Goal: Transaction & Acquisition: Book appointment/travel/reservation

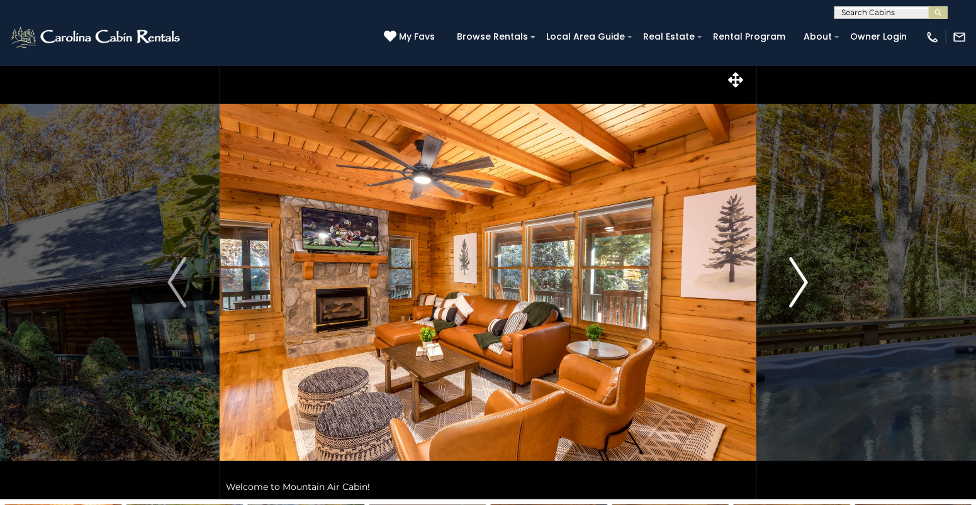
click at [807, 285] on img "Next" at bounding box center [799, 282] width 19 height 50
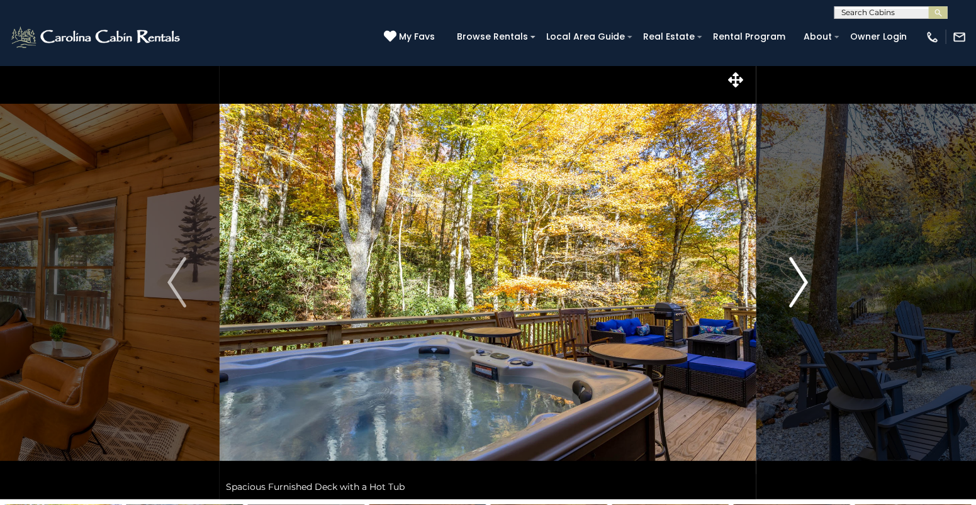
click at [807, 285] on img "Next" at bounding box center [799, 282] width 19 height 50
click at [758, 33] on link "Rental Program" at bounding box center [749, 37] width 85 height 20
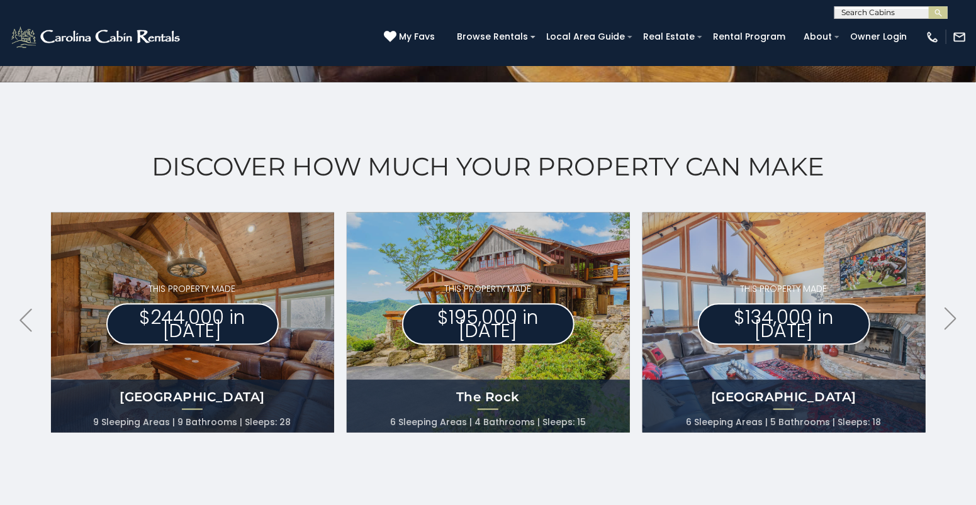
scroll to position [569, 0]
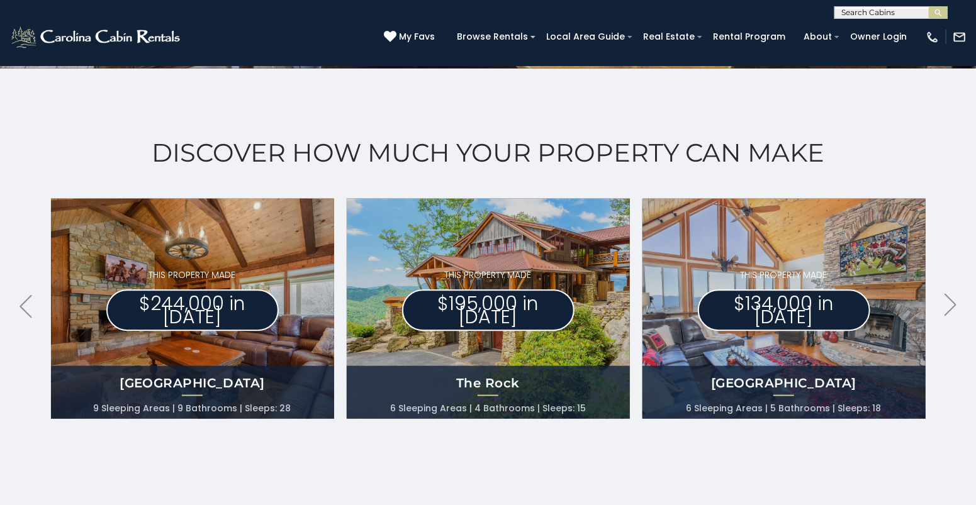
click at [215, 269] on div "THIS PROPERTY MADE $244,000 in 2023" at bounding box center [192, 300] width 283 height 77
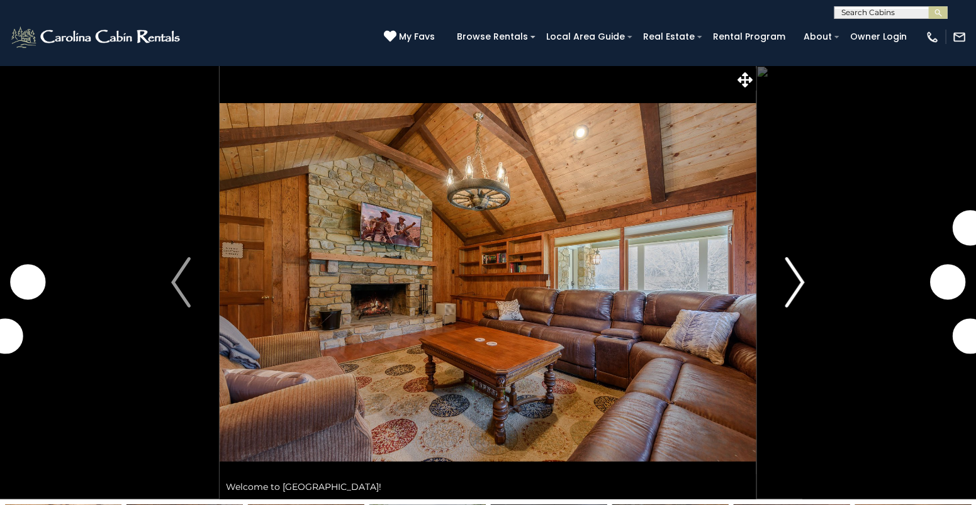
click at [804, 283] on img "Next" at bounding box center [794, 282] width 19 height 50
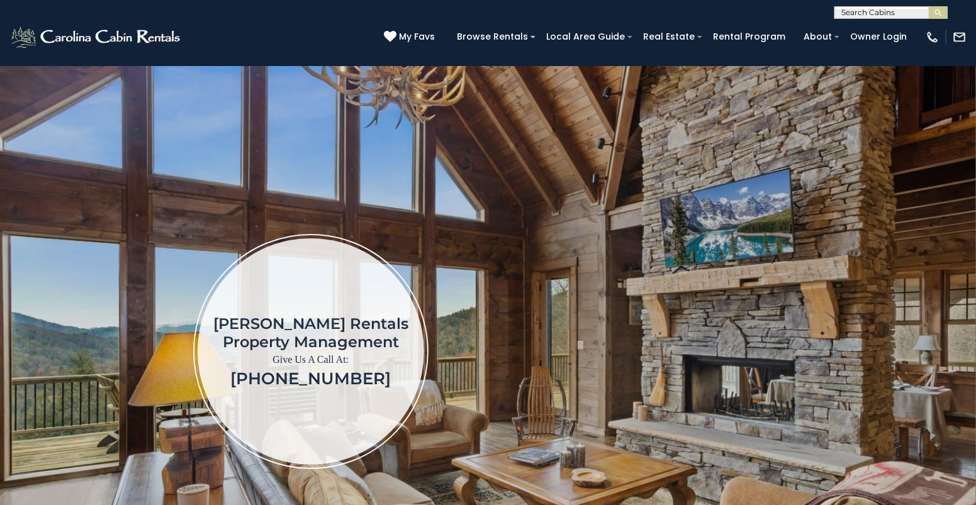
scroll to position [569, 0]
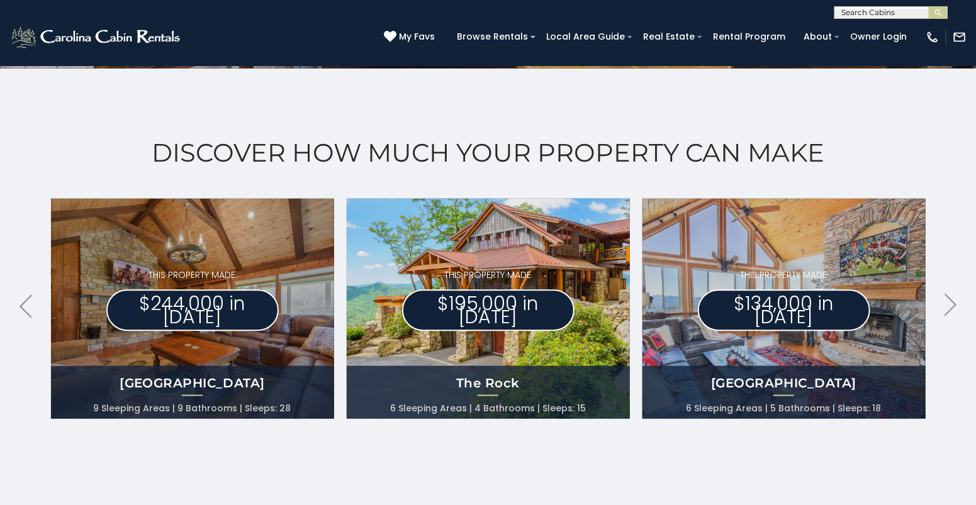
click at [437, 262] on img at bounding box center [487, 309] width 311 height 242
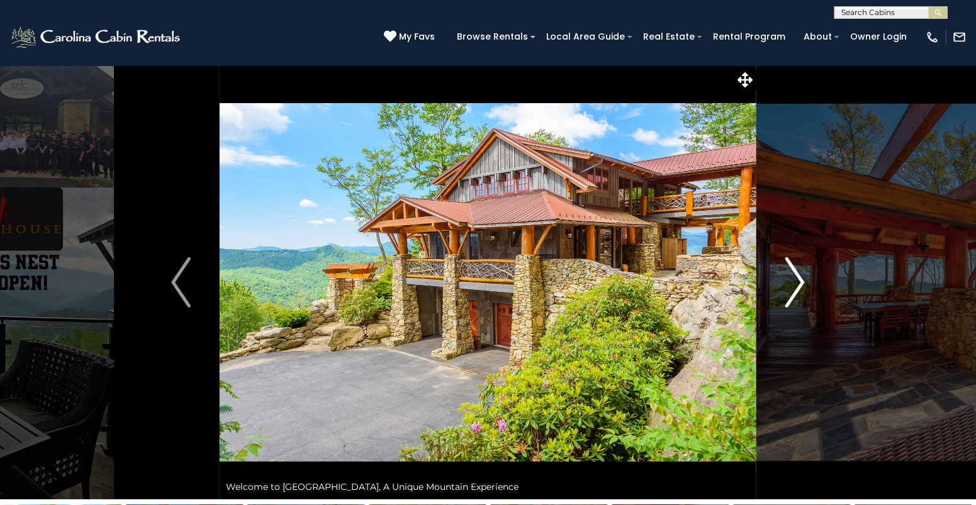
click at [803, 284] on img "Next" at bounding box center [794, 282] width 19 height 50
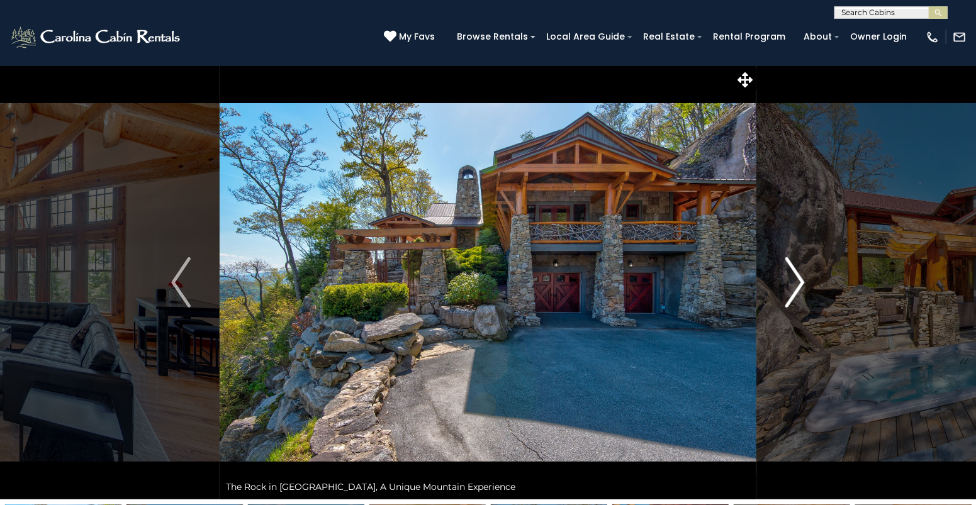
click at [789, 271] on img "Next" at bounding box center [794, 282] width 19 height 50
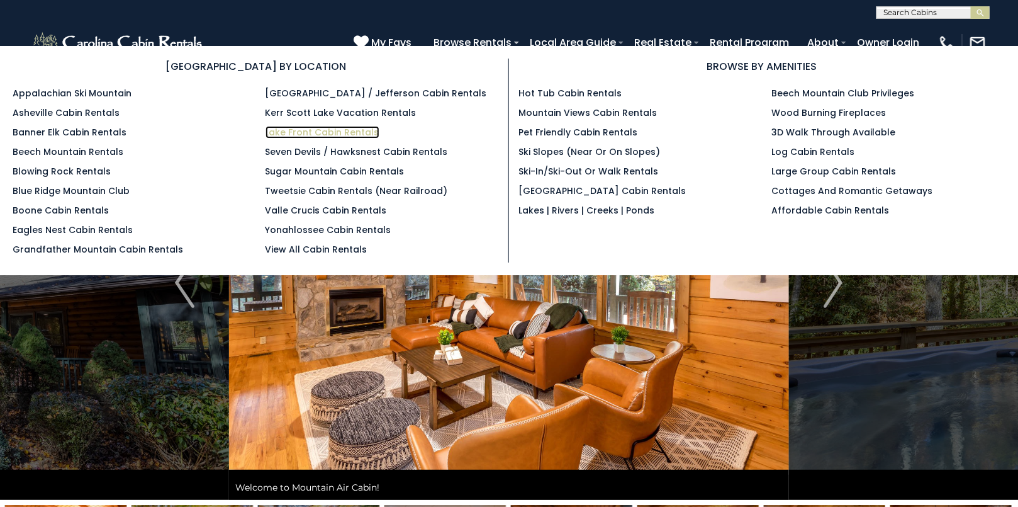
click at [316, 130] on link "Lake Front Cabin Rentals" at bounding box center [323, 132] width 114 height 13
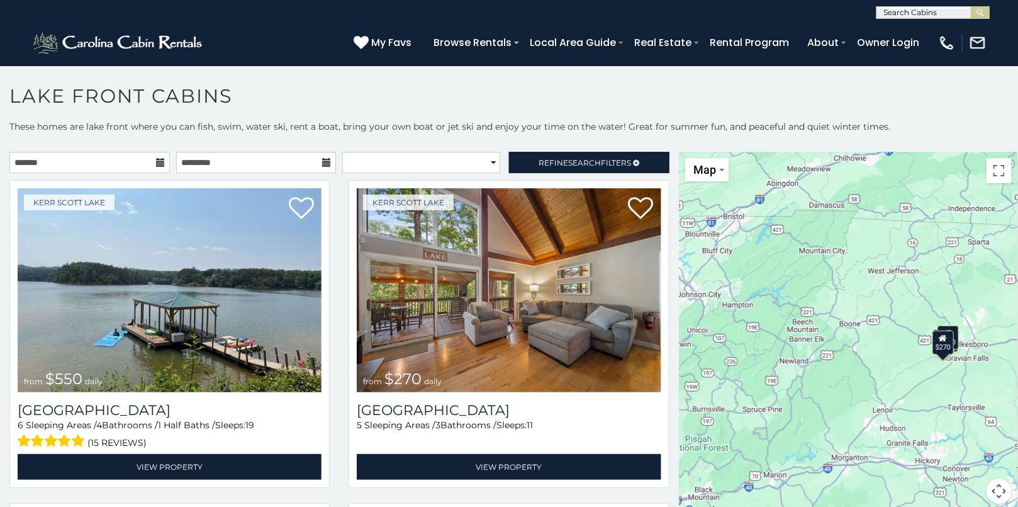
click at [156, 160] on icon at bounding box center [160, 162] width 9 height 9
click at [138, 160] on input "text" at bounding box center [89, 162] width 160 height 21
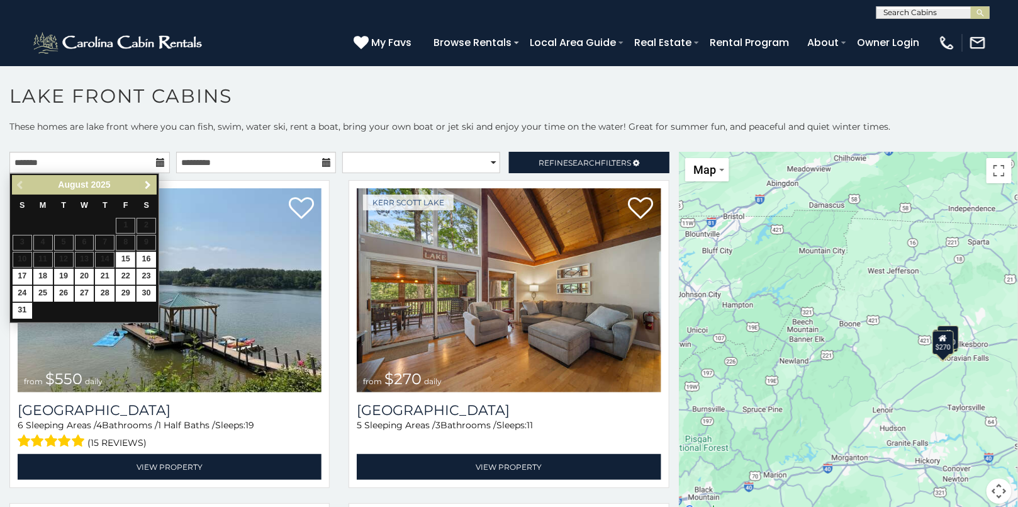
click at [147, 182] on span "Next" at bounding box center [148, 185] width 10 height 10
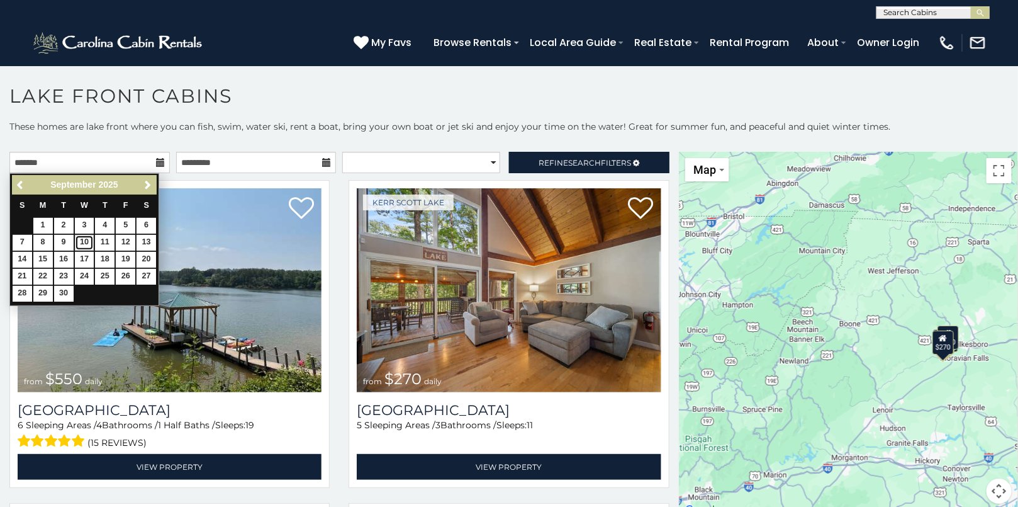
click at [84, 239] on link "10" at bounding box center [85, 243] width 20 height 16
type input "**********"
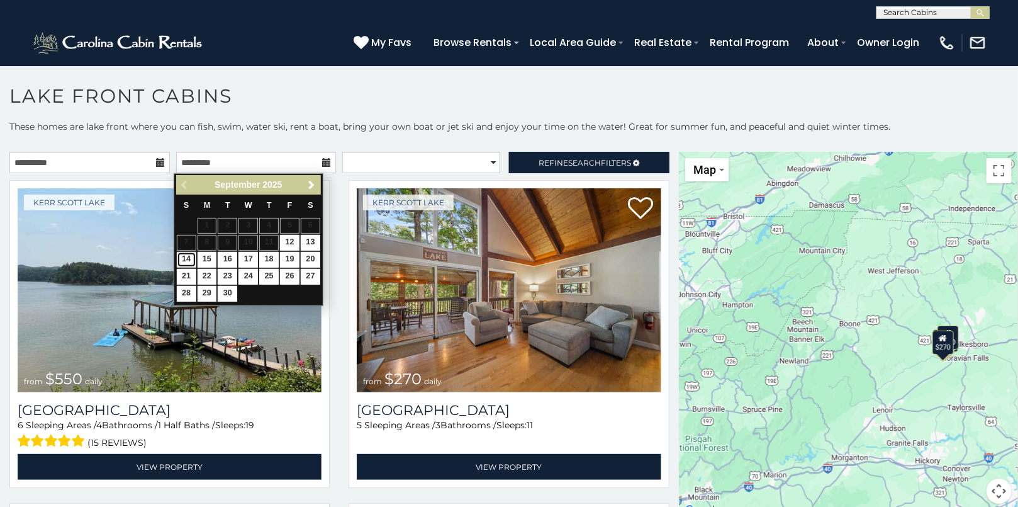
click at [186, 256] on link "14" at bounding box center [187, 260] width 20 height 16
type input "**********"
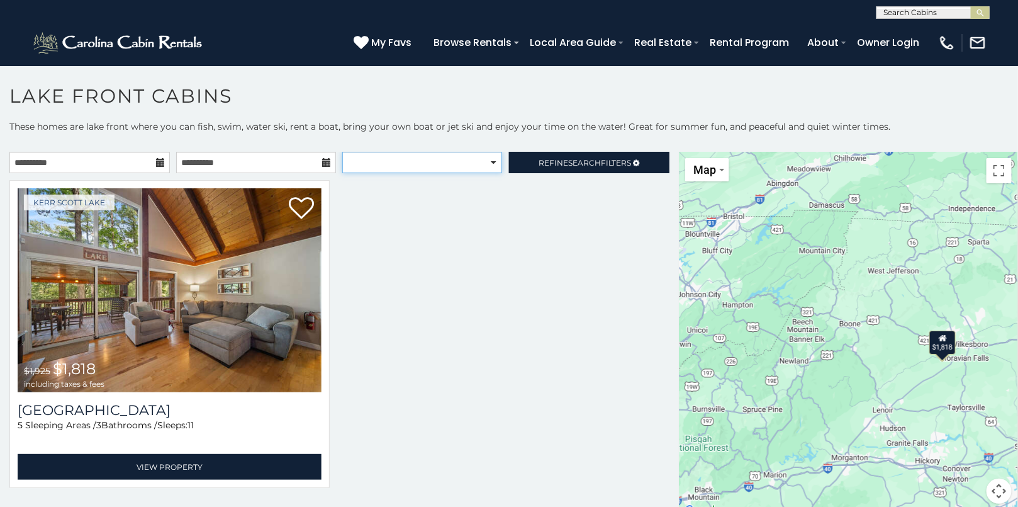
click at [487, 157] on select "**********" at bounding box center [421, 162] width 159 height 21
click at [578, 162] on span "Search" at bounding box center [584, 162] width 33 height 9
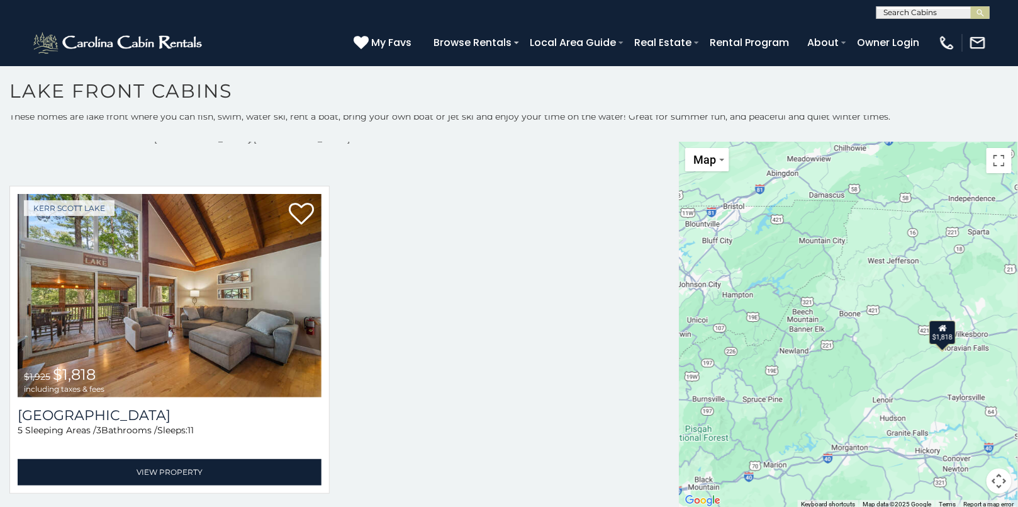
scroll to position [6, 0]
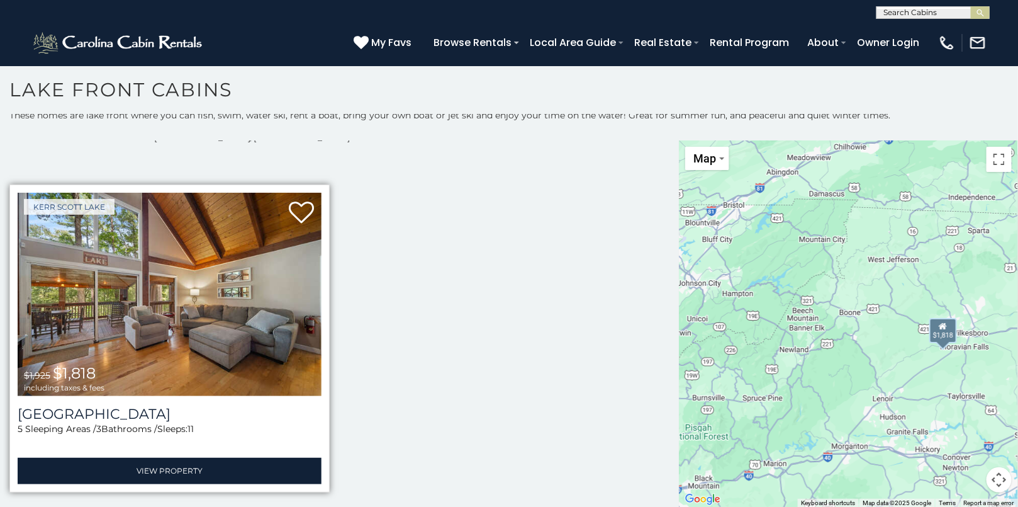
click at [101, 275] on img at bounding box center [170, 295] width 304 height 204
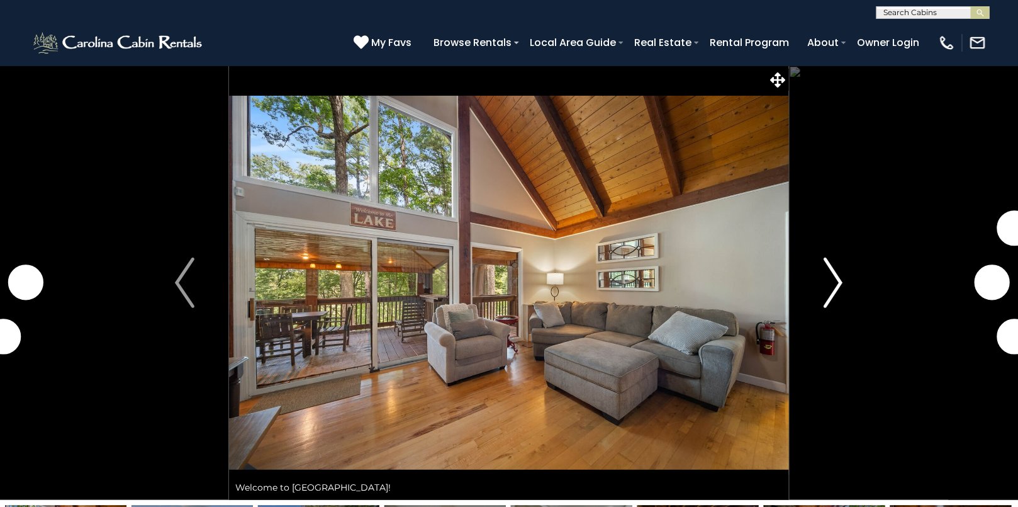
click at [838, 267] on img "Next" at bounding box center [833, 282] width 19 height 50
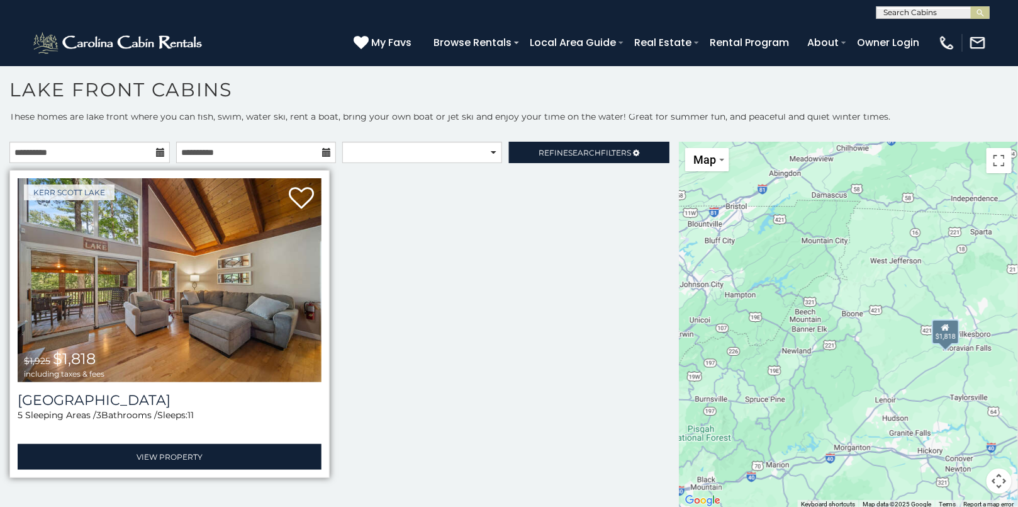
scroll to position [5, 0]
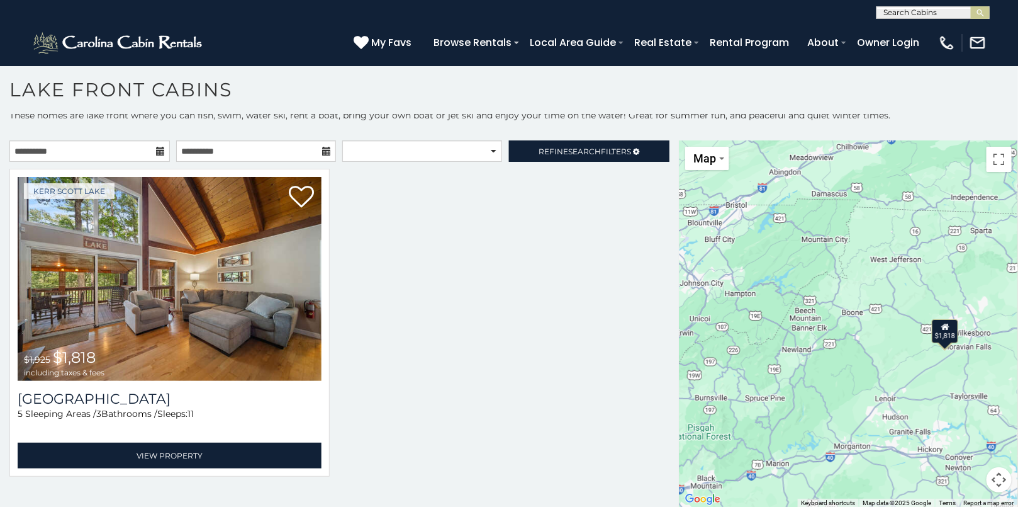
click at [935, 326] on div "$1,818" at bounding box center [945, 330] width 26 height 24
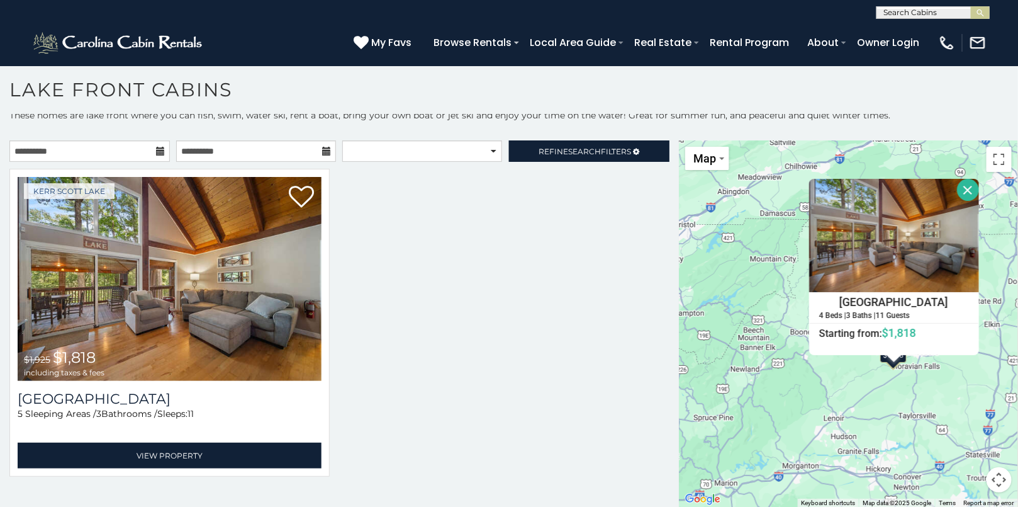
scroll to position [0, 0]
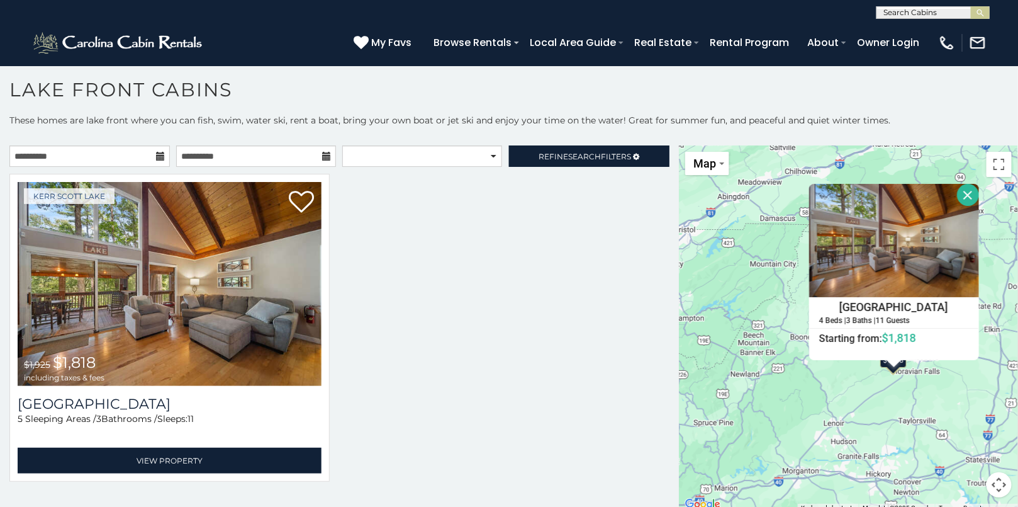
click at [969, 189] on button "Close" at bounding box center [968, 195] width 22 height 22
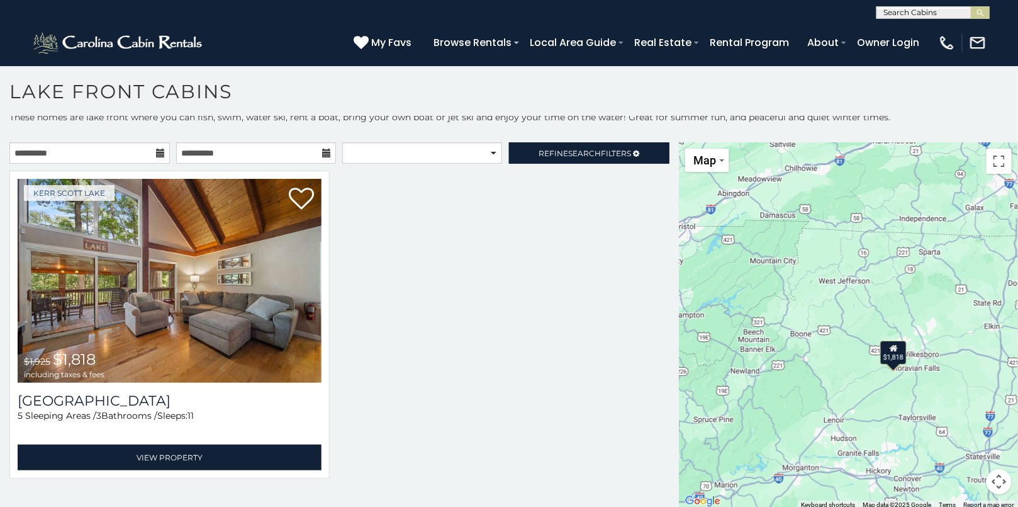
scroll to position [6, 0]
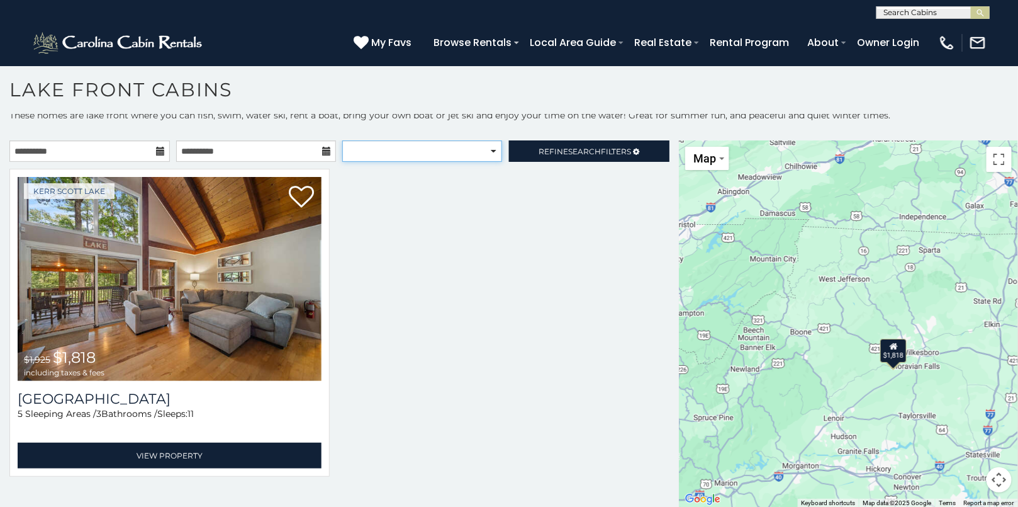
click at [490, 146] on select "**********" at bounding box center [421, 150] width 159 height 21
click at [551, 149] on span "Refine Search Filters" at bounding box center [585, 151] width 93 height 9
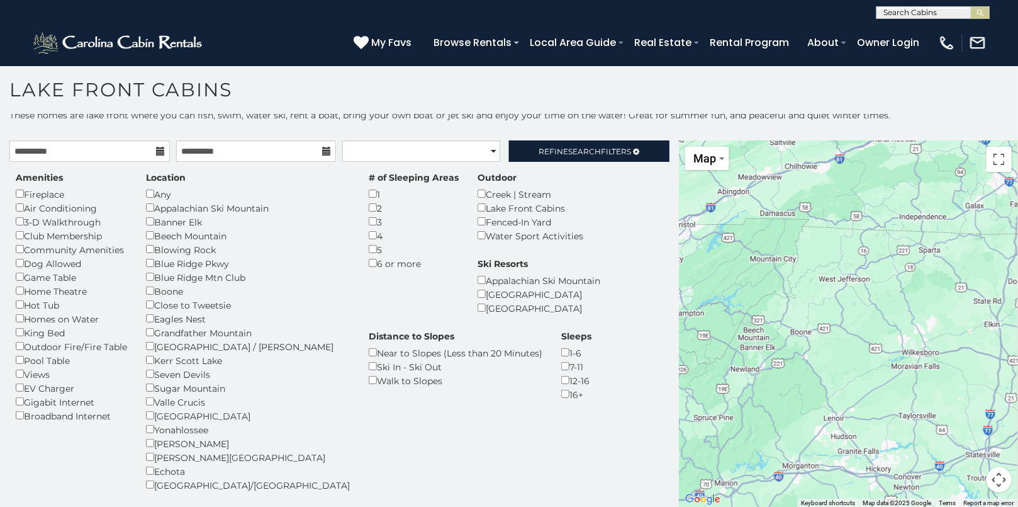
click at [426, 124] on p "These homes are lake front where you can fish, swim, water ski, rent a boat, br…" at bounding box center [509, 121] width 1018 height 25
click at [540, 159] on link "Refine Search Filters" at bounding box center [589, 150] width 160 height 21
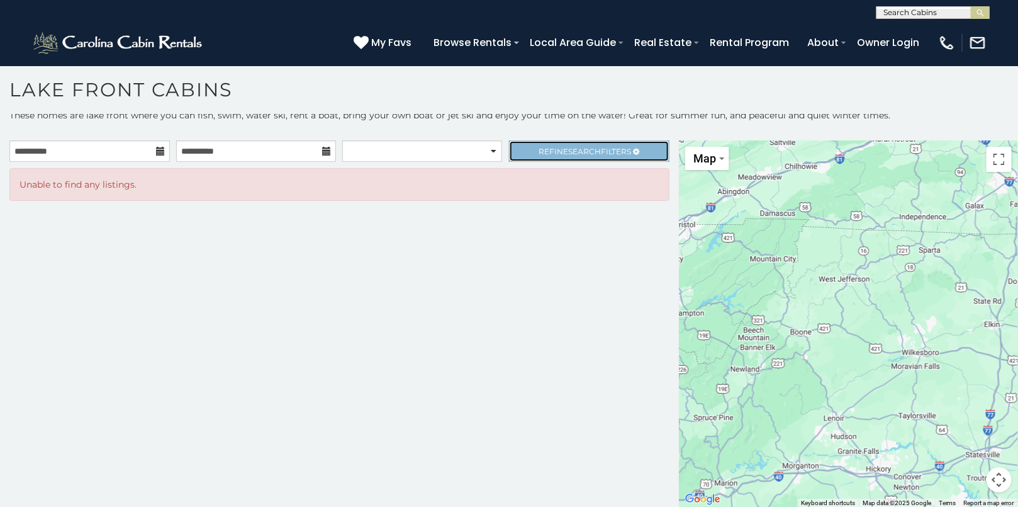
click at [542, 155] on span "Refine Search Filters" at bounding box center [585, 151] width 93 height 9
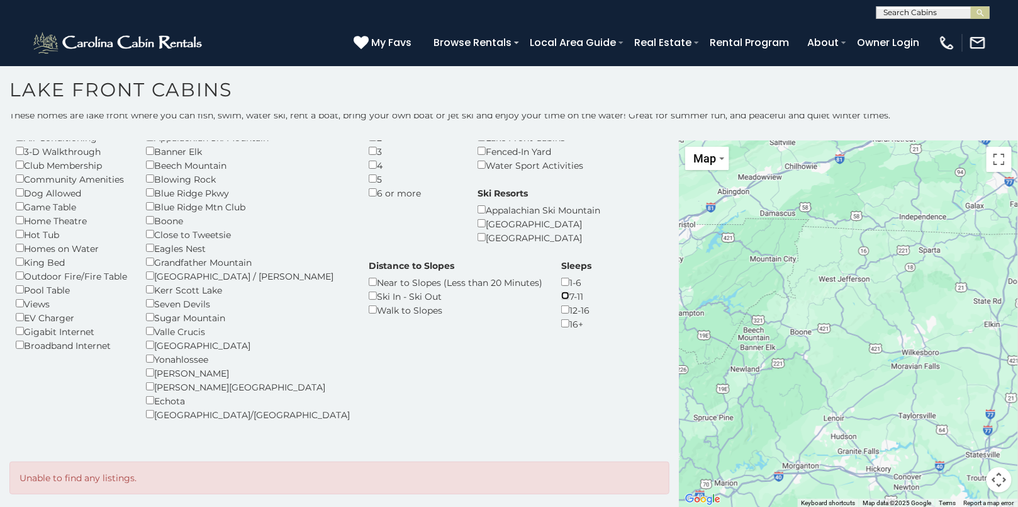
scroll to position [78, 0]
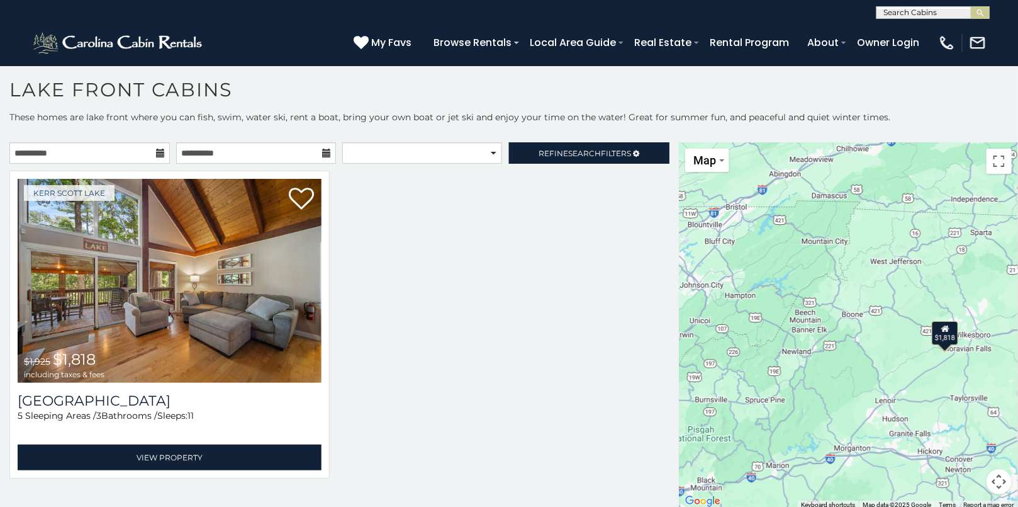
scroll to position [5, 0]
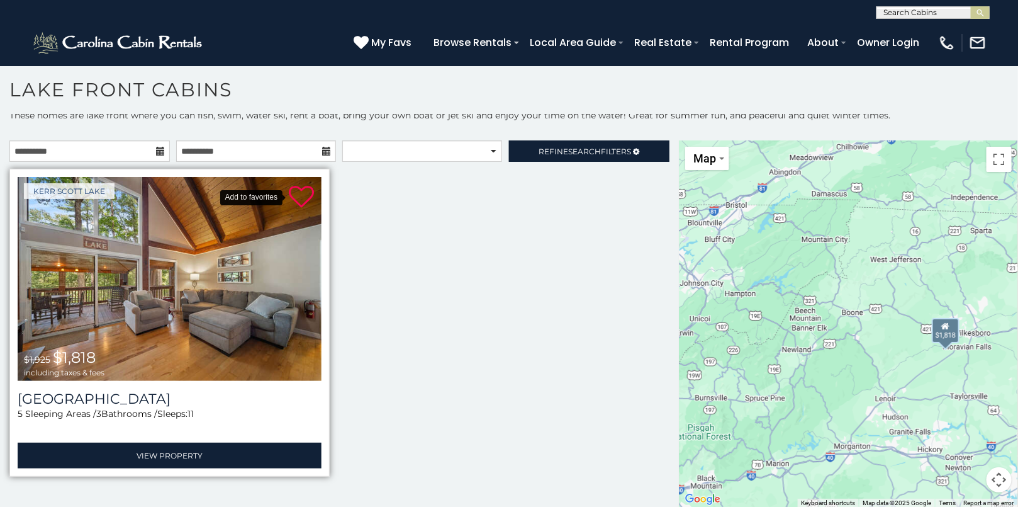
click at [299, 189] on icon at bounding box center [301, 196] width 25 height 25
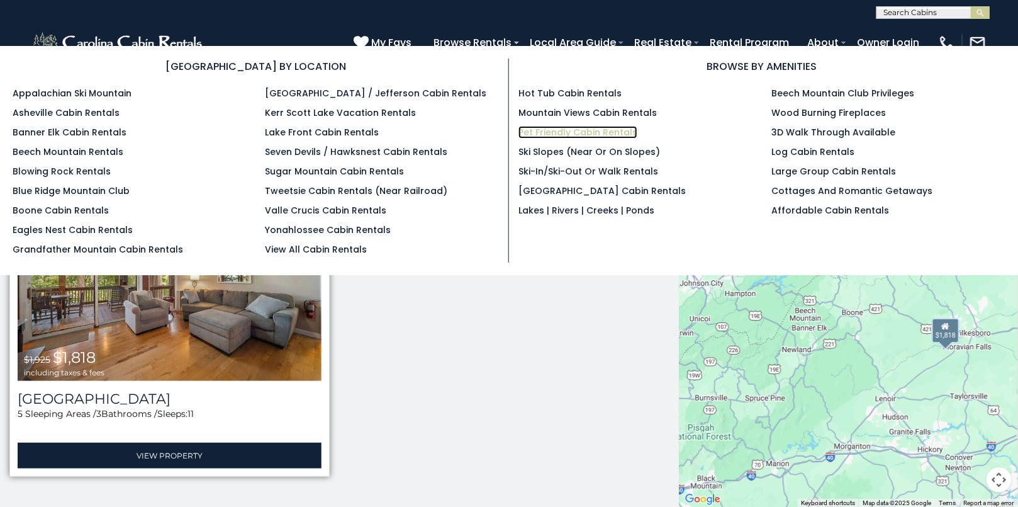
click at [610, 128] on link "Pet Friendly Cabin Rentals" at bounding box center [577, 132] width 119 height 13
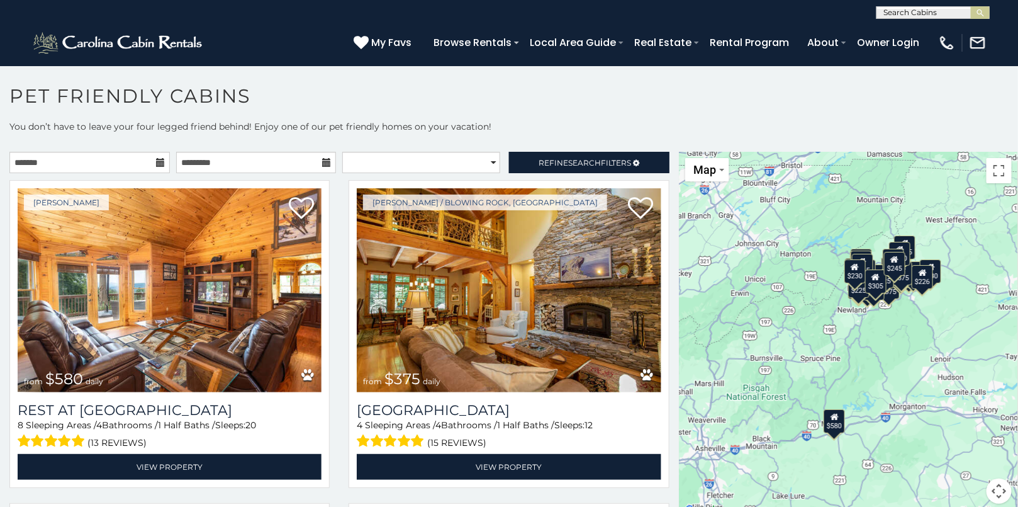
click at [156, 162] on icon at bounding box center [160, 162] width 9 height 9
click at [158, 158] on icon at bounding box center [160, 162] width 9 height 9
click at [125, 159] on input "text" at bounding box center [89, 162] width 160 height 21
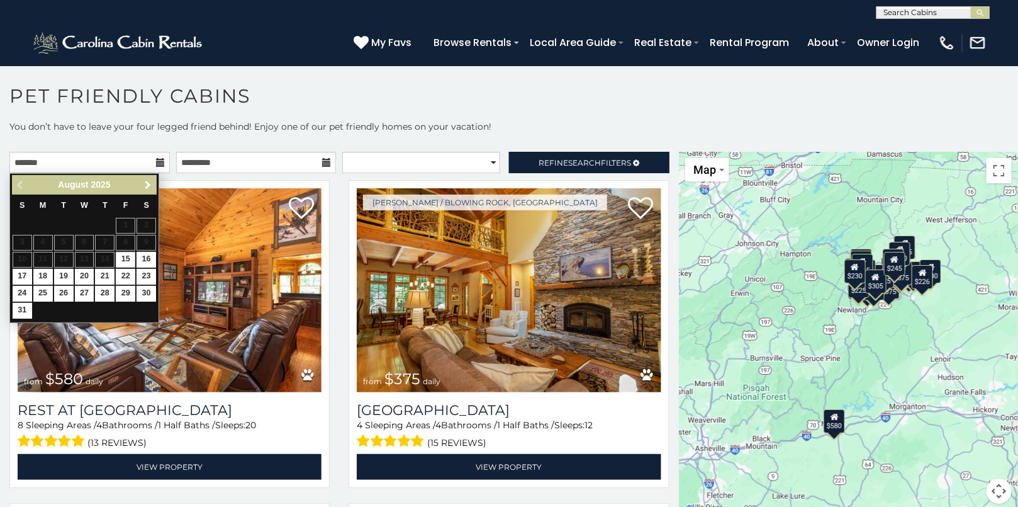
click at [147, 184] on span "Next" at bounding box center [148, 185] width 10 height 10
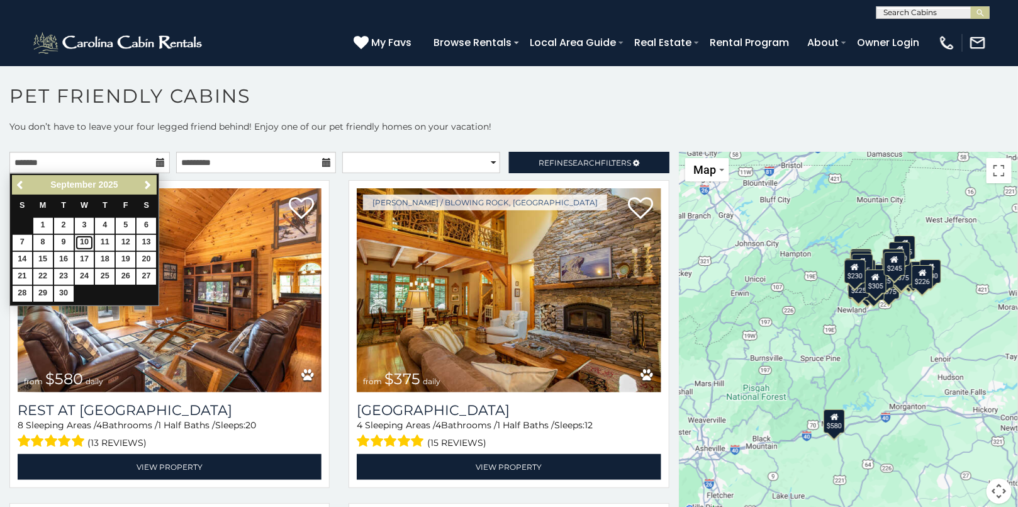
click at [83, 238] on link "10" at bounding box center [85, 243] width 20 height 16
type input "**********"
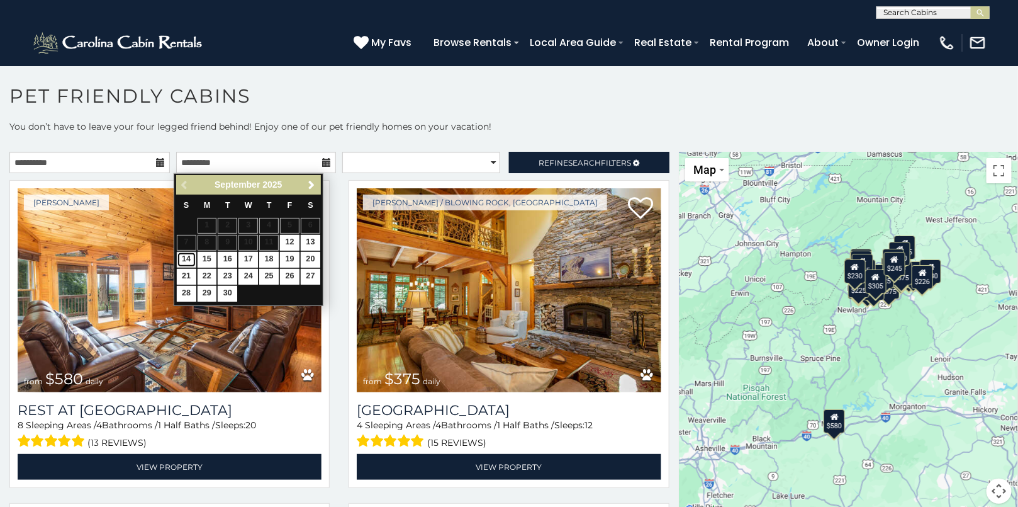
click at [184, 255] on link "14" at bounding box center [187, 260] width 20 height 16
type input "**********"
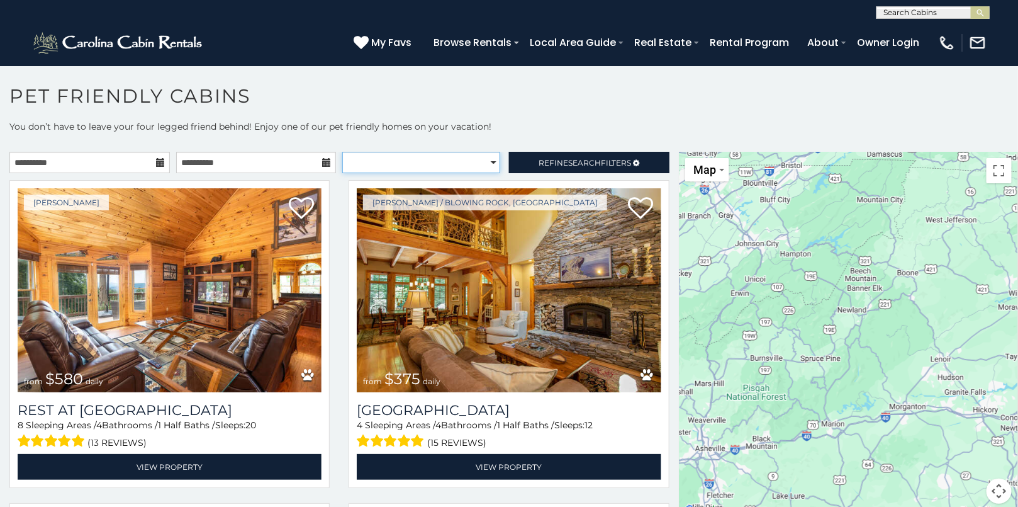
click at [487, 157] on select "**********" at bounding box center [421, 162] width 158 height 21
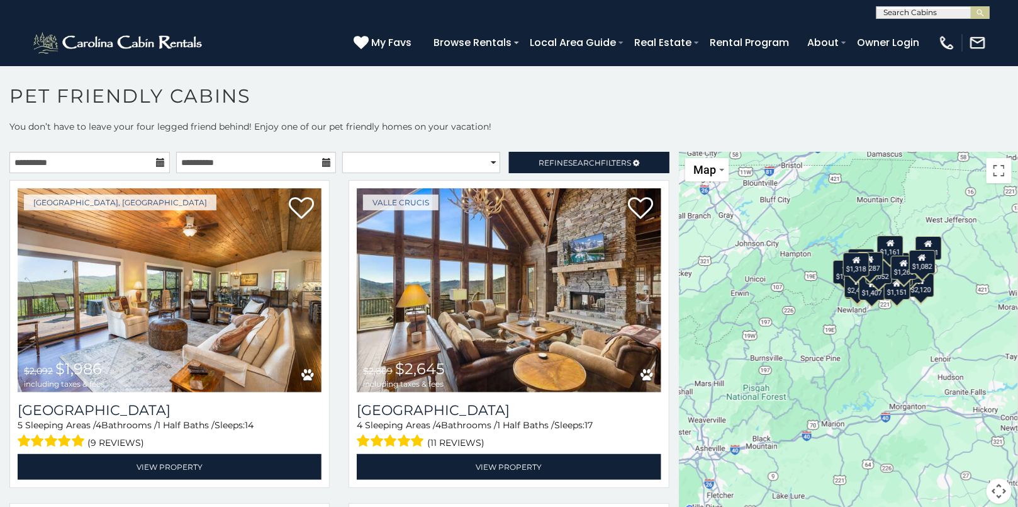
click at [512, 115] on h1 "Pet Friendly Cabins" at bounding box center [509, 102] width 1018 height 36
click at [539, 162] on span "Refine Search Filters" at bounding box center [585, 162] width 93 height 9
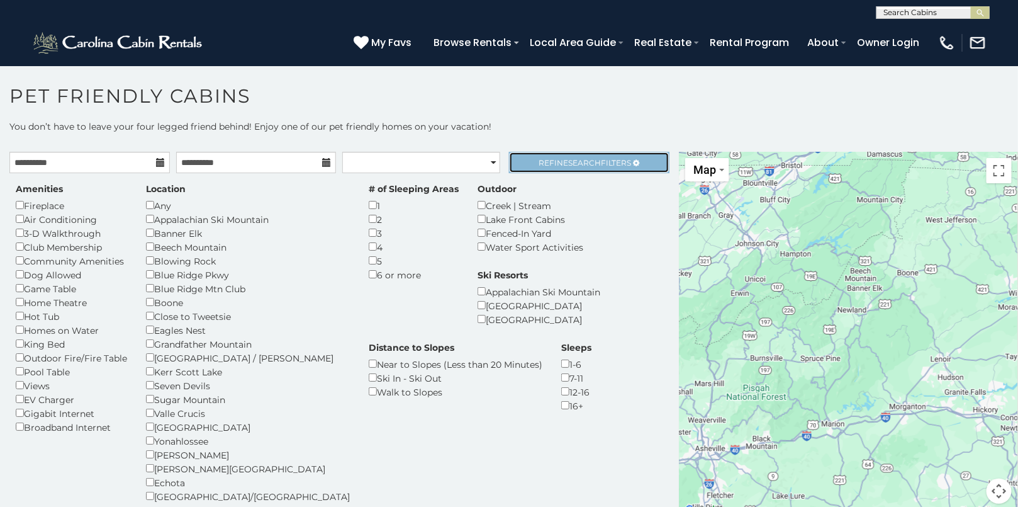
click at [591, 156] on link "Refine Search Filters" at bounding box center [589, 162] width 160 height 21
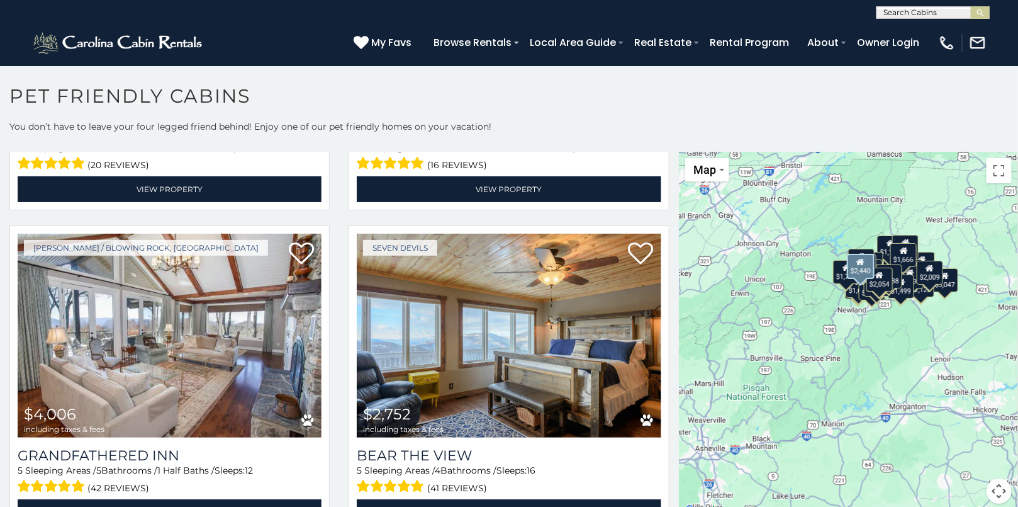
scroll to position [631, 0]
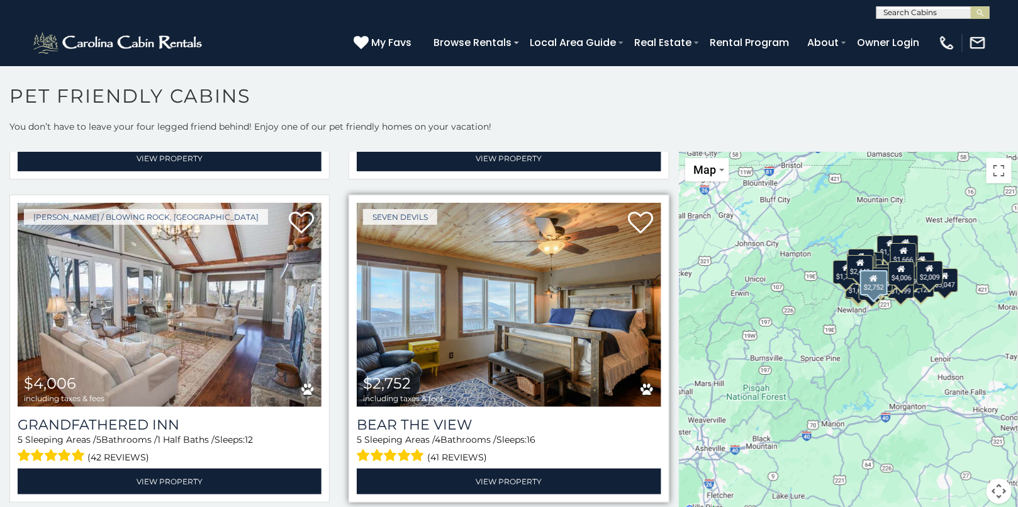
click at [462, 271] on img at bounding box center [509, 305] width 304 height 204
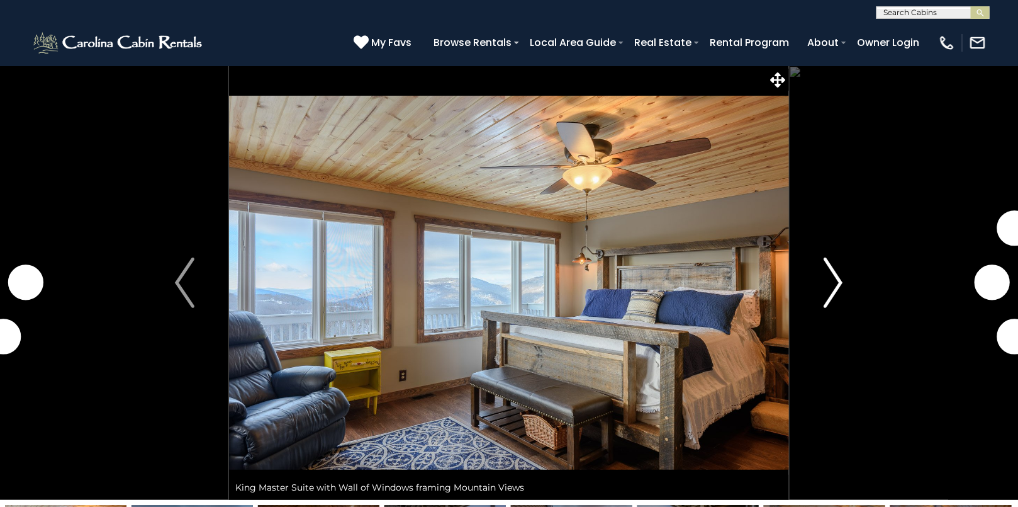
click at [839, 282] on img "Next" at bounding box center [833, 282] width 19 height 50
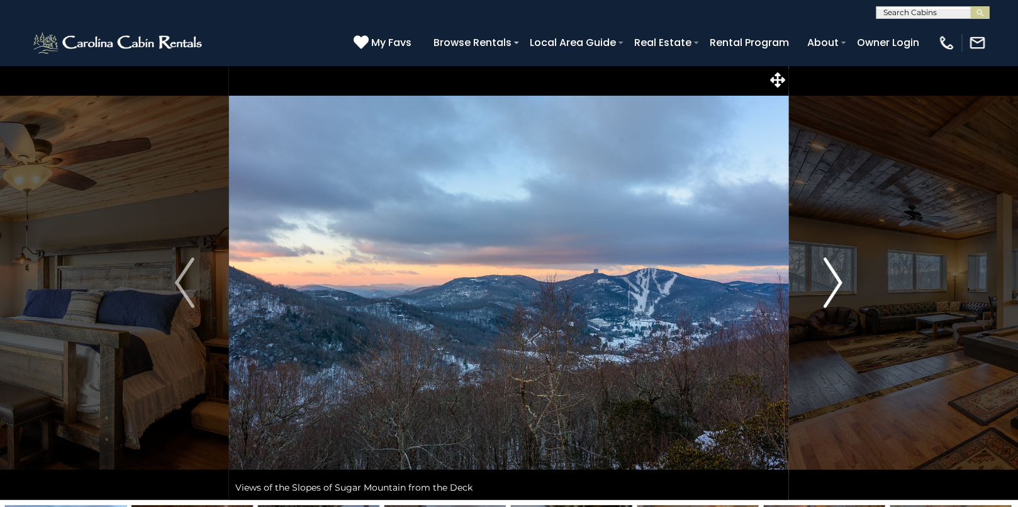
click at [839, 281] on img "Next" at bounding box center [833, 282] width 19 height 50
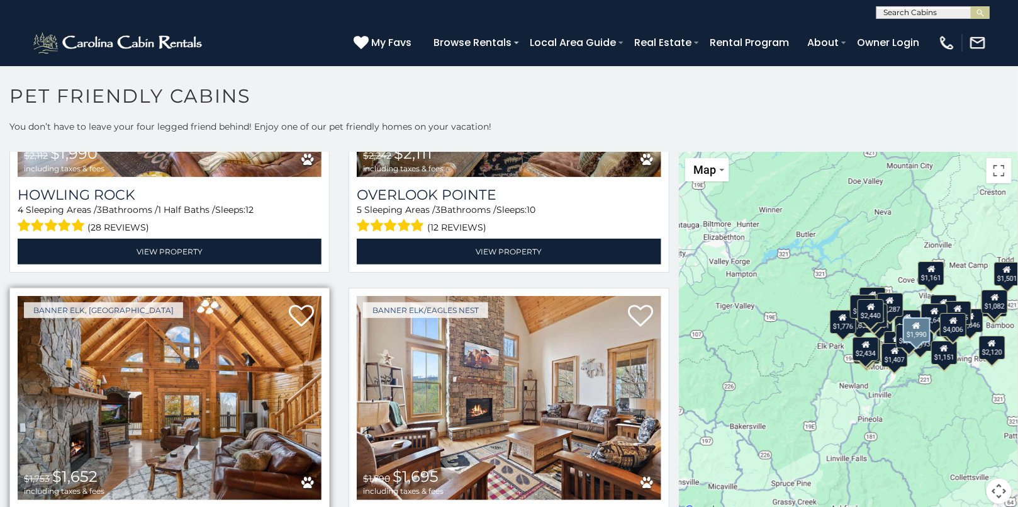
scroll to position [1545, 0]
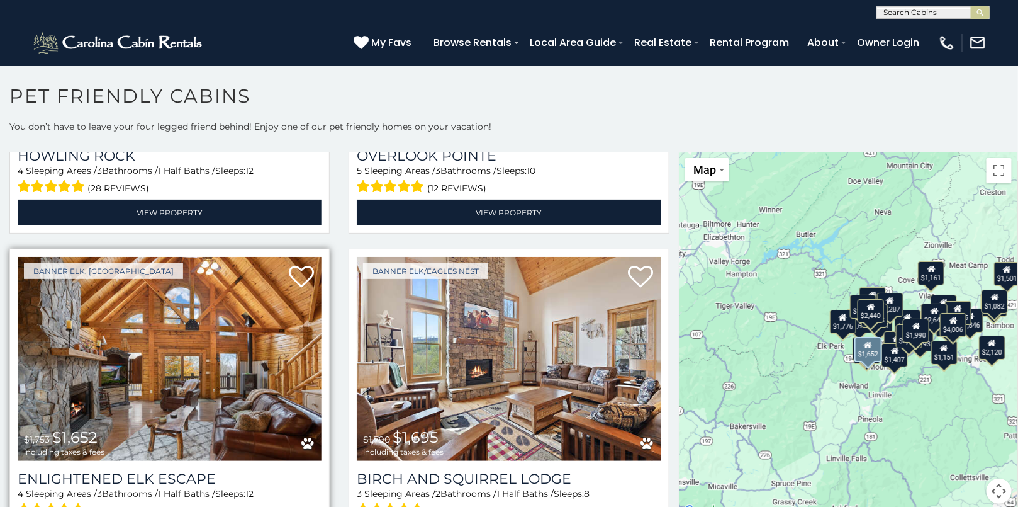
click at [199, 313] on img at bounding box center [170, 359] width 304 height 204
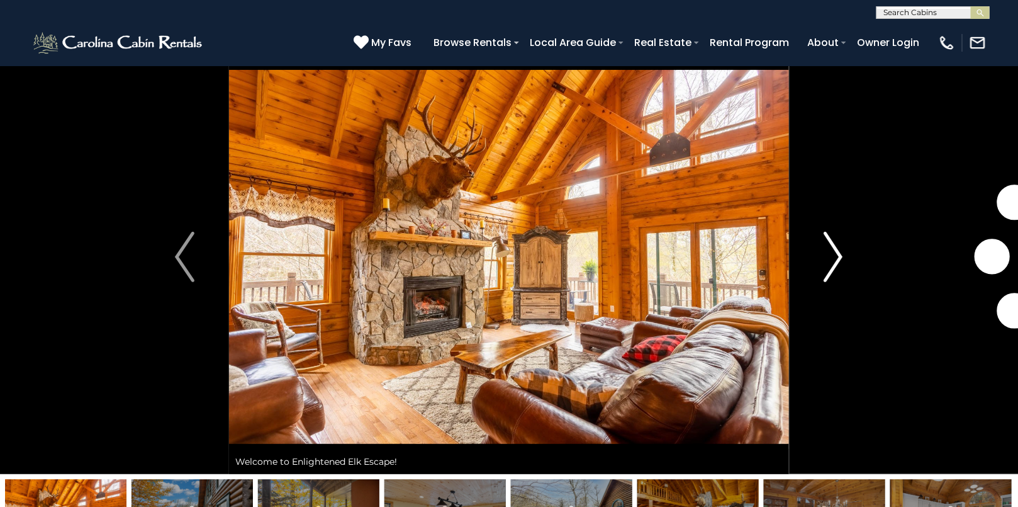
scroll to position [28, 0]
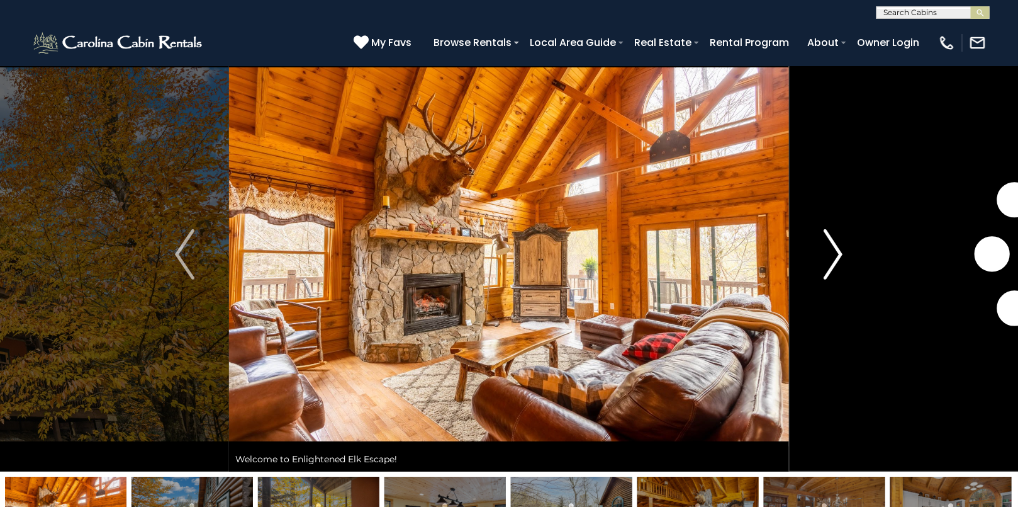
click at [832, 257] on img "Next" at bounding box center [833, 254] width 19 height 50
